Goal: Use online tool/utility: Utilize a website feature to perform a specific function

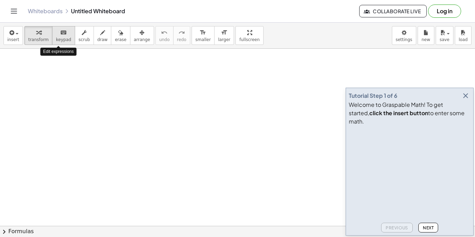
click at [56, 38] on span "keypad" at bounding box center [63, 39] width 15 height 5
click at [56, 40] on span "keypad" at bounding box center [63, 39] width 15 height 5
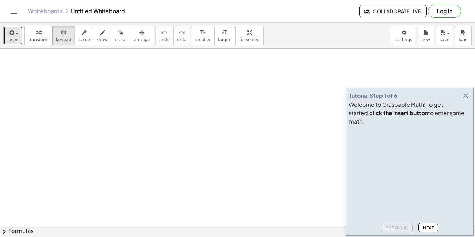
click at [9, 30] on icon "button" at bounding box center [11, 33] width 6 height 8
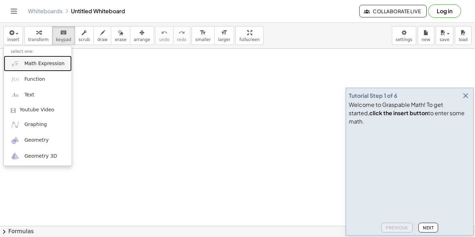
click at [58, 68] on link "Math Expression" at bounding box center [38, 64] width 68 height 16
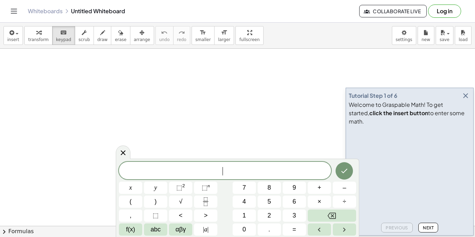
scroll to position [1, 0]
click at [349, 174] on button "Done" at bounding box center [344, 169] width 17 height 17
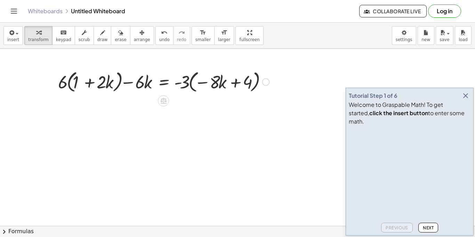
click at [74, 89] on div at bounding box center [164, 81] width 218 height 26
click at [192, 86] on div at bounding box center [164, 81] width 218 height 26
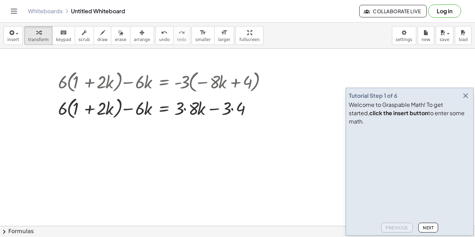
click at [467, 100] on icon "button" at bounding box center [466, 95] width 8 height 8
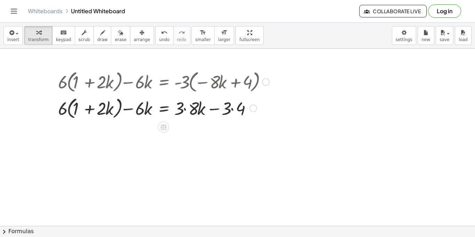
click at [190, 108] on div at bounding box center [164, 108] width 218 height 26
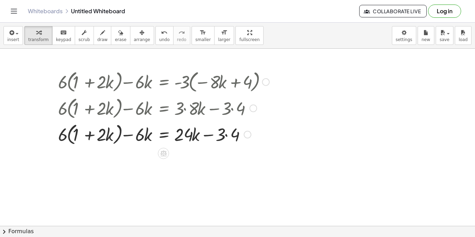
click at [69, 137] on div at bounding box center [164, 134] width 218 height 26
click at [69, 137] on div at bounding box center [159, 134] width 227 height 24
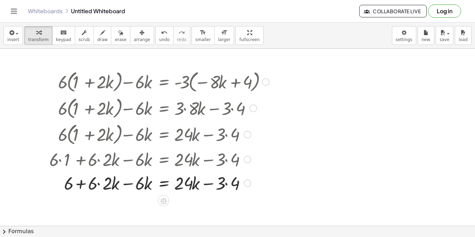
click at [95, 179] on div at bounding box center [159, 183] width 227 height 24
click at [101, 183] on div at bounding box center [159, 183] width 227 height 24
click at [129, 184] on div at bounding box center [159, 183] width 227 height 24
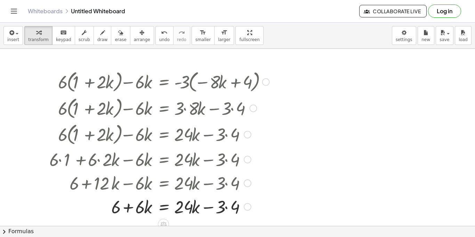
click at [230, 214] on div at bounding box center [159, 206] width 227 height 24
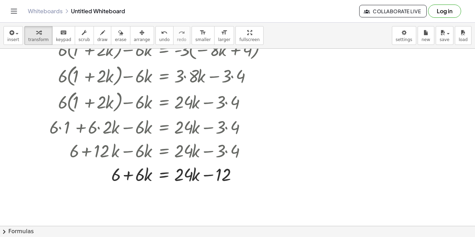
scroll to position [34, 0]
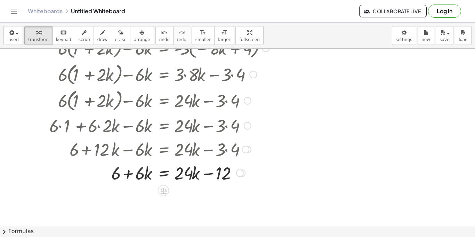
click at [167, 171] on div at bounding box center [159, 173] width 227 height 24
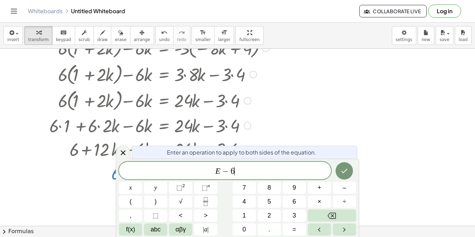
scroll to position [2, 0]
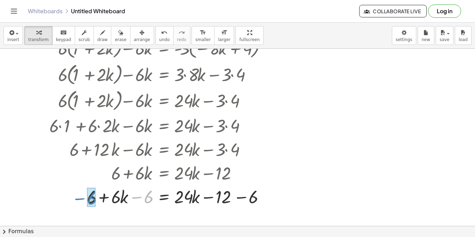
drag, startPoint x: 144, startPoint y: 197, endPoint x: 86, endPoint y: 199, distance: 58.5
click at [86, 199] on div at bounding box center [159, 196] width 227 height 24
click at [239, 200] on div at bounding box center [159, 196] width 227 height 24
click at [163, 198] on div at bounding box center [159, 196] width 227 height 24
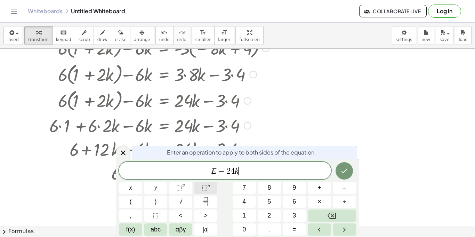
scroll to position [5, 0]
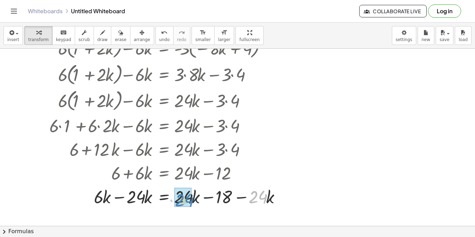
drag, startPoint x: 262, startPoint y: 201, endPoint x: 188, endPoint y: 205, distance: 74.5
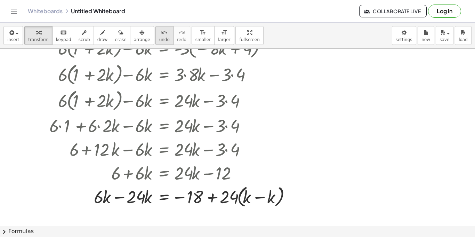
click at [159, 41] on span "undo" at bounding box center [164, 39] width 10 height 5
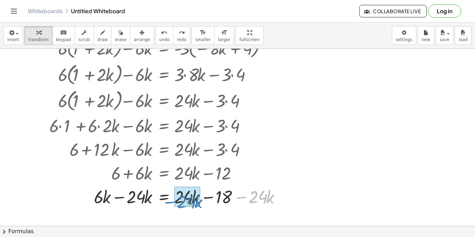
drag, startPoint x: 246, startPoint y: 198, endPoint x: 174, endPoint y: 202, distance: 72.2
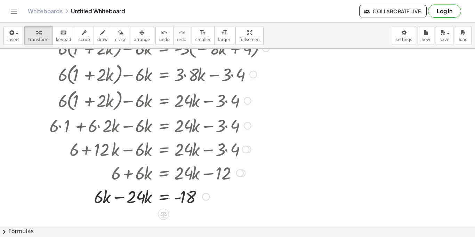
click at [120, 197] on div at bounding box center [159, 196] width 227 height 24
drag, startPoint x: 137, startPoint y: 199, endPoint x: 185, endPoint y: 215, distance: 51.0
click at [185, 215] on div "+ · 6 · ( + 1 + · 2 · k ) − · 6 · k = · - 3 · ( − · 8 · k + 4 ) + · 6 · ( + 1 +…" at bounding box center [237, 192] width 475 height 354
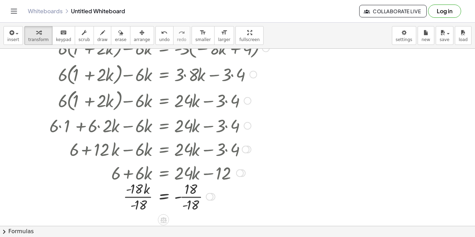
click at [187, 196] on div at bounding box center [159, 195] width 227 height 35
click at [138, 199] on div at bounding box center [159, 195] width 227 height 35
click at [185, 196] on div at bounding box center [159, 196] width 227 height 23
click at [163, 197] on div "k = - - 1" at bounding box center [163, 197] width 0 height 0
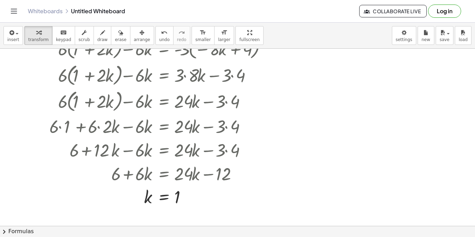
scroll to position [33, 0]
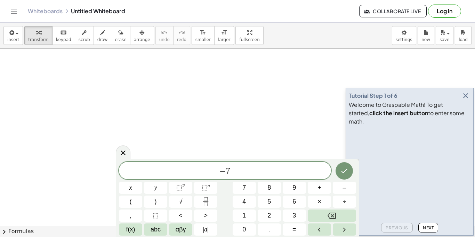
scroll to position [1, 0]
click at [347, 167] on icon "Done" at bounding box center [344, 170] width 8 height 8
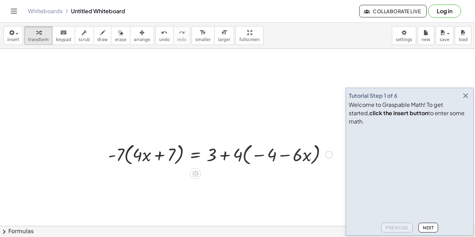
click at [125, 154] on div at bounding box center [220, 154] width 231 height 26
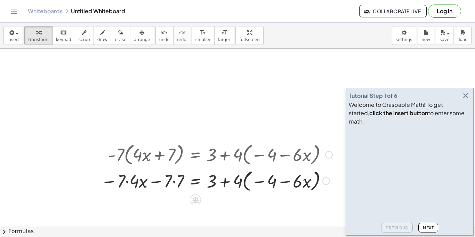
click at [227, 180] on div at bounding box center [216, 180] width 239 height 26
click at [244, 183] on div at bounding box center [216, 180] width 239 height 26
click at [242, 183] on div at bounding box center [216, 180] width 239 height 24
click at [284, 181] on div at bounding box center [216, 180] width 239 height 24
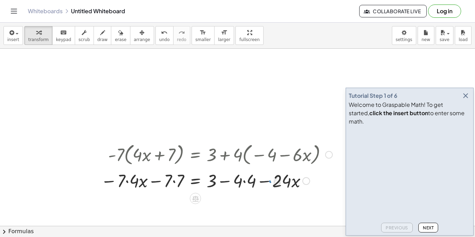
click at [195, 155] on div "· - 7 · ( + · 4 · x + 7 ) = + 3 + · 4 · ( − 4 − · 6 · x ) − · 7 · 4 · x − · 7 ·…" at bounding box center [195, 155] width 0 height 0
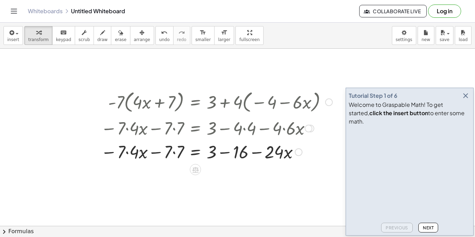
scroll to position [59, 0]
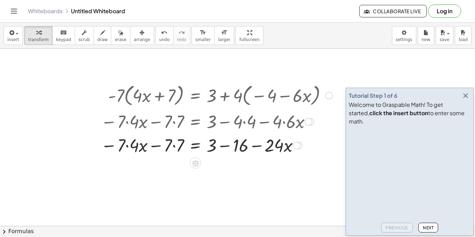
click at [127, 145] on div at bounding box center [216, 145] width 239 height 24
click at [163, 145] on div at bounding box center [216, 145] width 239 height 24
click at [176, 146] on div at bounding box center [216, 145] width 239 height 24
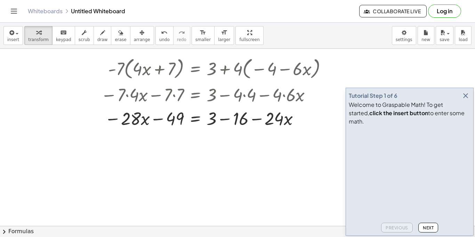
scroll to position [87, 0]
click at [225, 116] on div at bounding box center [216, 117] width 239 height 24
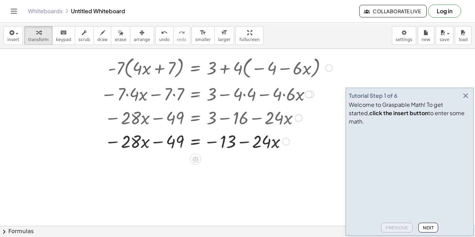
click at [194, 141] on div at bounding box center [216, 141] width 239 height 24
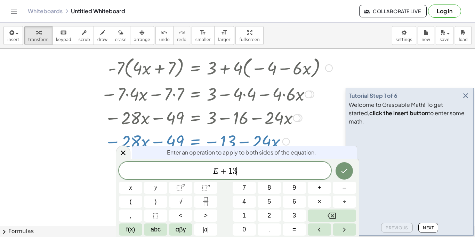
scroll to position [6, 0]
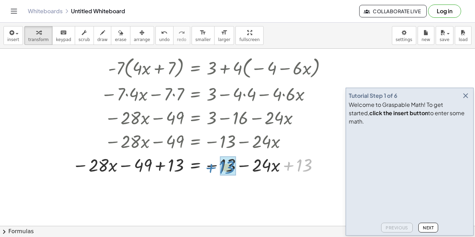
drag, startPoint x: 296, startPoint y: 168, endPoint x: 220, endPoint y: 170, distance: 75.9
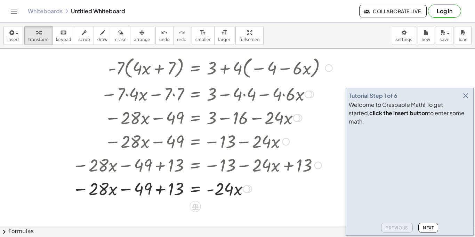
click at [167, 191] on div at bounding box center [202, 188] width 267 height 24
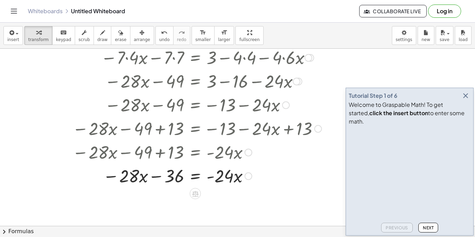
scroll to position [128, 0]
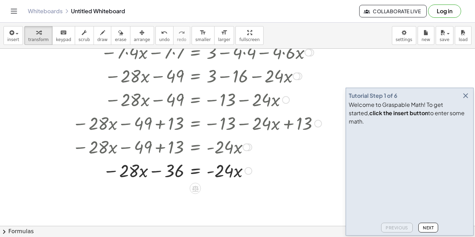
click at [192, 171] on div at bounding box center [202, 170] width 267 height 24
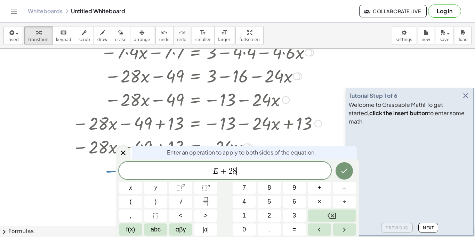
scroll to position [7, 0]
click at [345, 173] on icon "Done" at bounding box center [344, 171] width 8 height 8
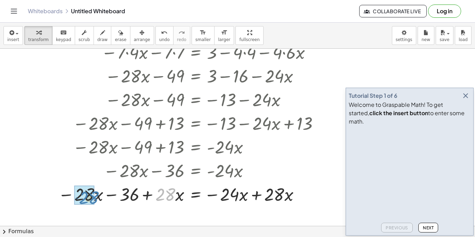
drag, startPoint x: 169, startPoint y: 200, endPoint x: 92, endPoint y: 203, distance: 76.9
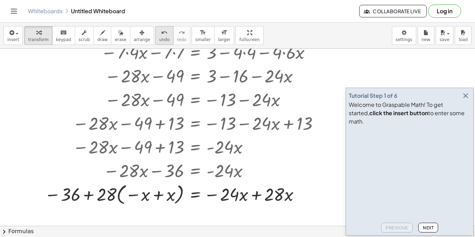
click at [159, 40] on span "undo" at bounding box center [164, 39] width 10 height 5
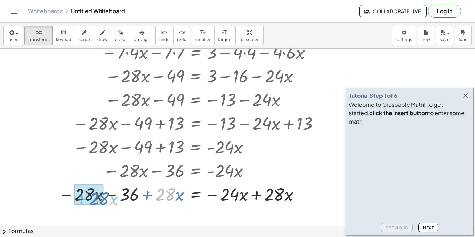
drag, startPoint x: 164, startPoint y: 197, endPoint x: 98, endPoint y: 201, distance: 66.2
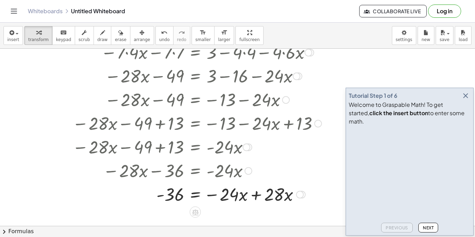
click at [256, 192] on div at bounding box center [202, 194] width 267 height 24
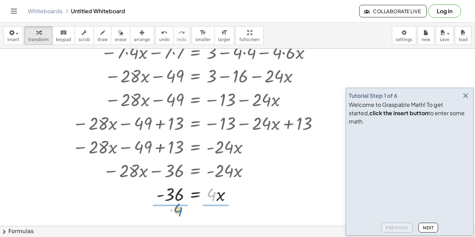
drag, startPoint x: 207, startPoint y: 195, endPoint x: 174, endPoint y: 211, distance: 36.9
click at [216, 198] on div at bounding box center [202, 193] width 267 height 35
click at [175, 199] on div at bounding box center [202, 193] width 267 height 35
click at [176, 197] on div at bounding box center [202, 194] width 267 height 23
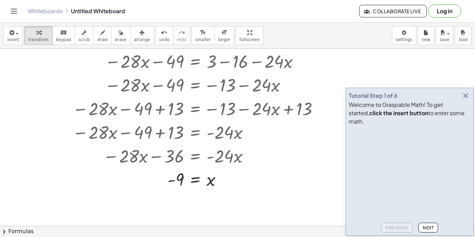
scroll to position [144, 0]
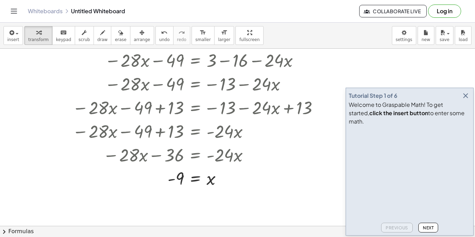
click at [468, 100] on icon "button" at bounding box center [466, 95] width 8 height 8
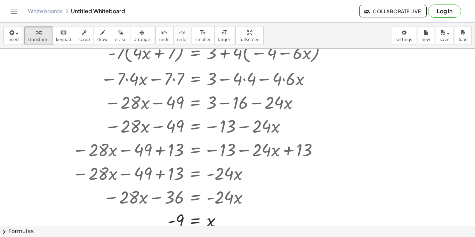
scroll to position [94, 0]
